Goal: Information Seeking & Learning: Learn about a topic

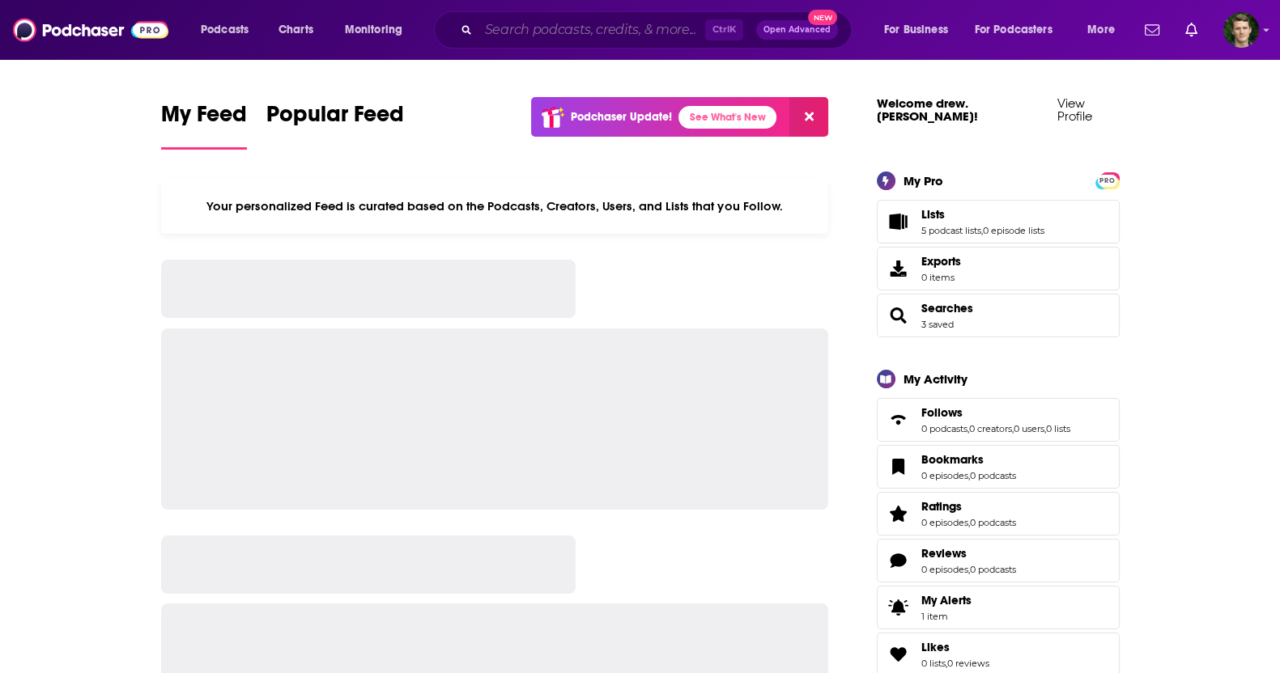
click at [507, 36] on input "Search podcasts, credits, & more..." at bounding box center [591, 30] width 227 height 26
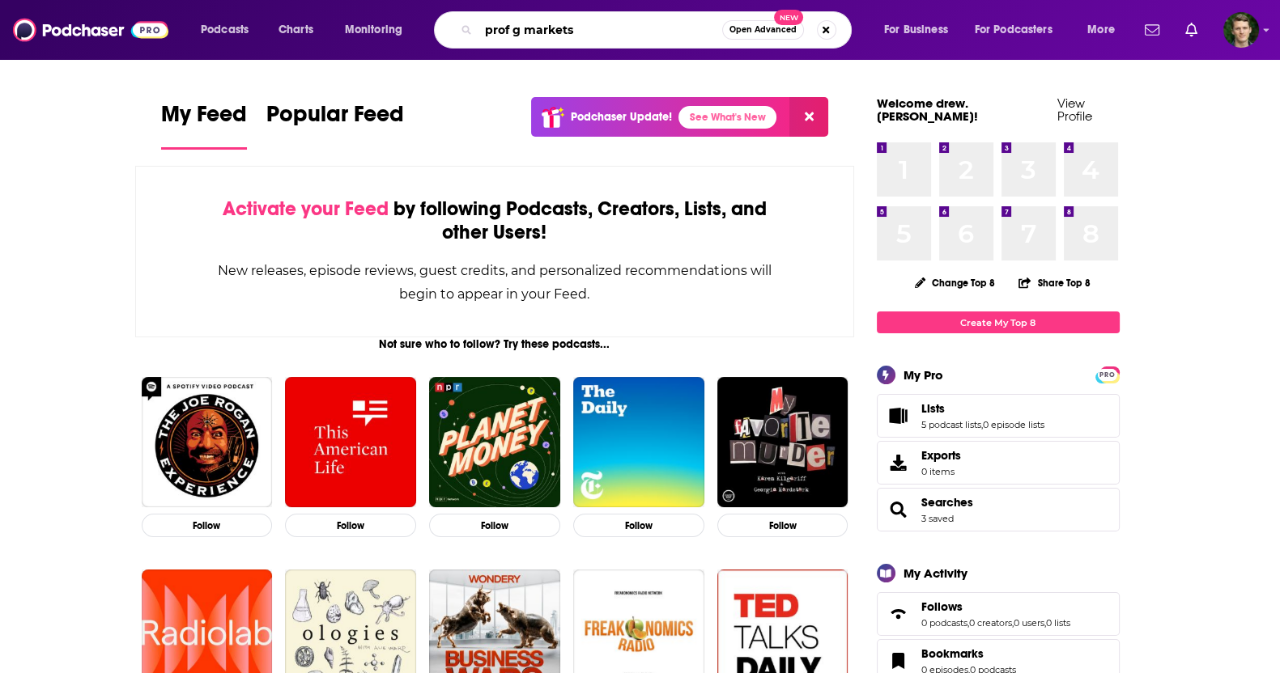
click at [576, 31] on input "prof g markets" at bounding box center [600, 30] width 244 height 26
type input "prof g markets"
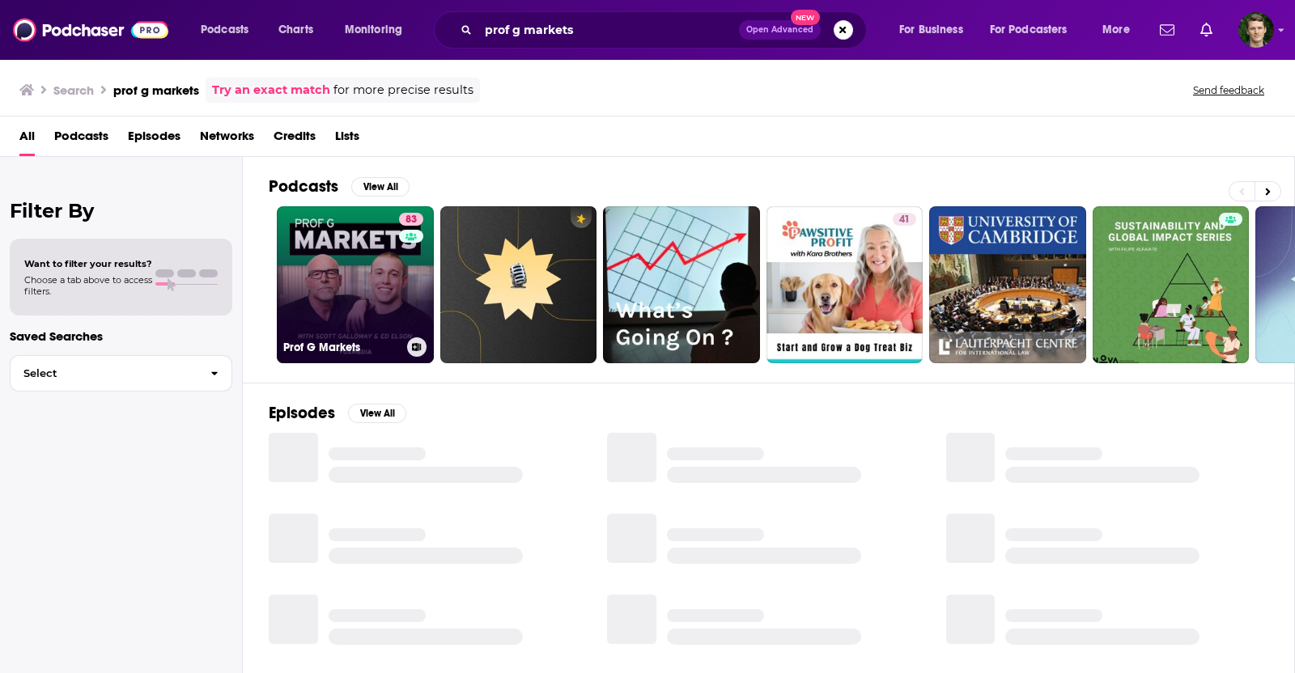
click at [358, 278] on link "83 Prof G Markets" at bounding box center [355, 284] width 157 height 157
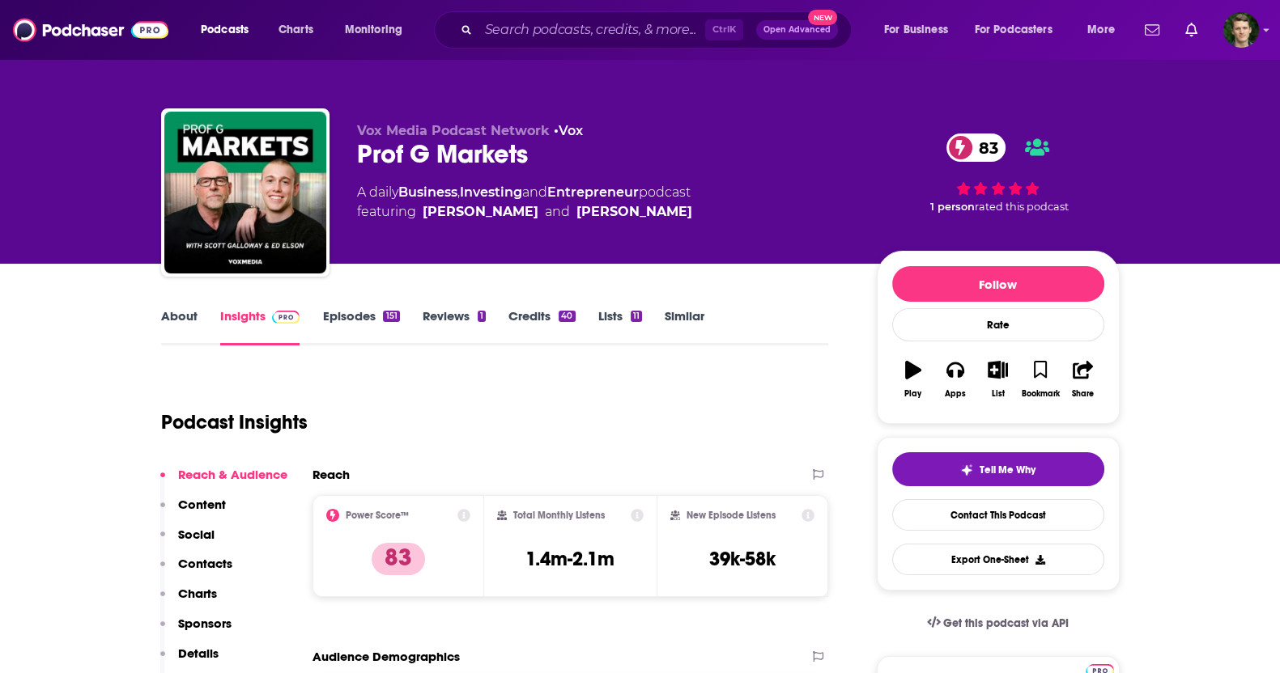
click at [691, 322] on link "Similar" at bounding box center [685, 326] width 40 height 37
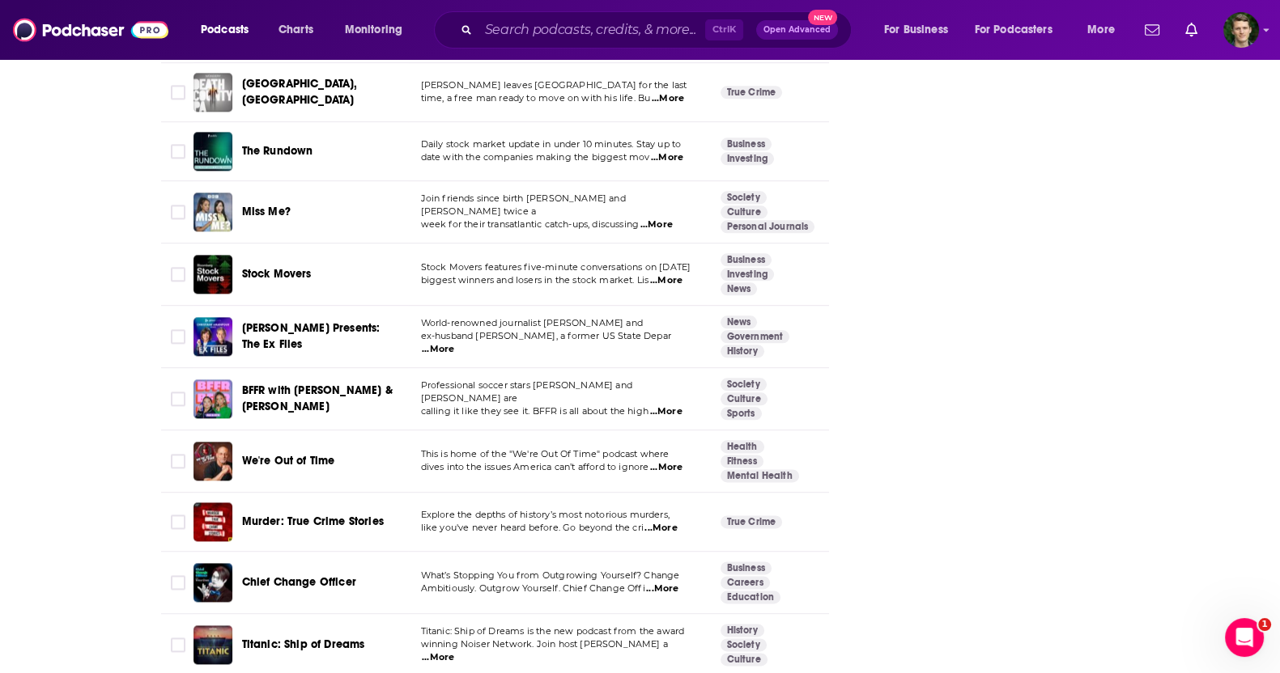
scroll to position [3136, 0]
